Goal: Information Seeking & Learning: Learn about a topic

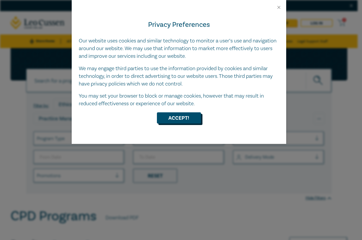
click at [186, 118] on button "Accept!" at bounding box center [179, 117] width 44 height 11
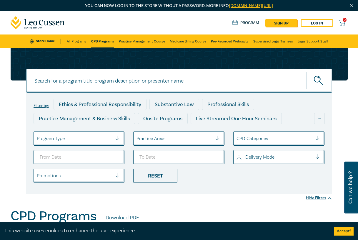
click at [78, 79] on input at bounding box center [179, 81] width 306 height 24
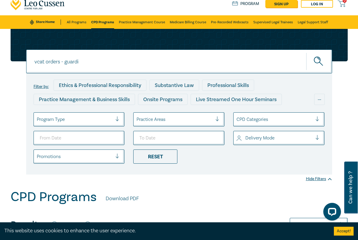
scroll to position [29, 0]
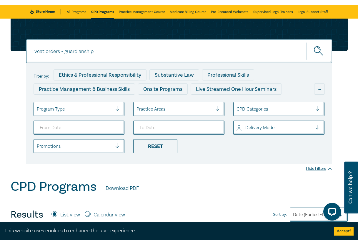
click at [306, 42] on button "submit" at bounding box center [319, 51] width 26 height 18
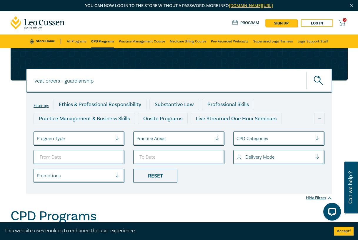
click at [322, 75] on button "submit" at bounding box center [319, 80] width 26 height 18
drag, startPoint x: 46, startPoint y: 80, endPoint x: 179, endPoint y: 67, distance: 133.9
click at [171, 66] on div "vcat orders - guardianship vcat orders - guardianship vcat orders - guardianshi…" at bounding box center [179, 120] width 344 height 145
type input "vcat"
click at [306, 71] on button "submit" at bounding box center [319, 80] width 26 height 18
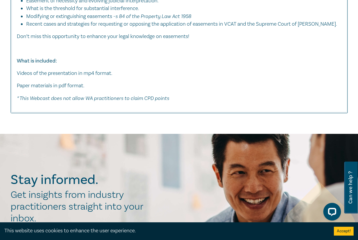
scroll to position [1736, 0]
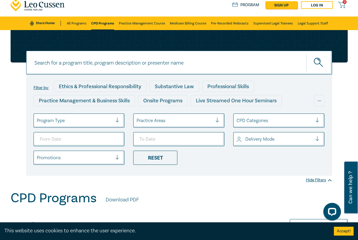
scroll to position [3, 0]
